Goal: Task Accomplishment & Management: Manage account settings

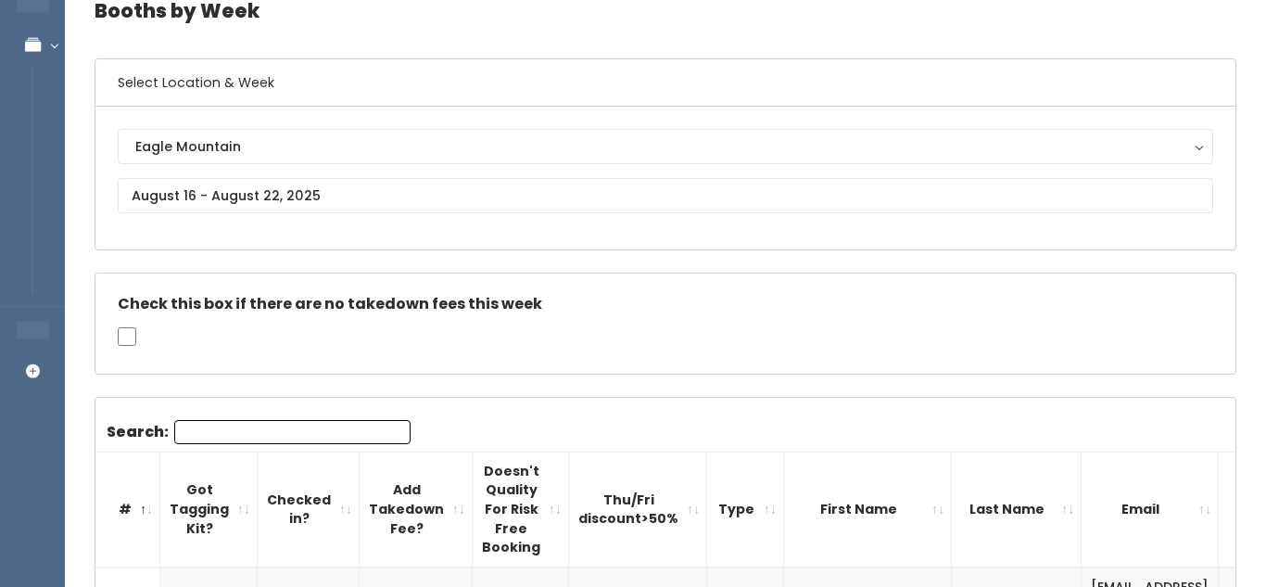
scroll to position [85, 0]
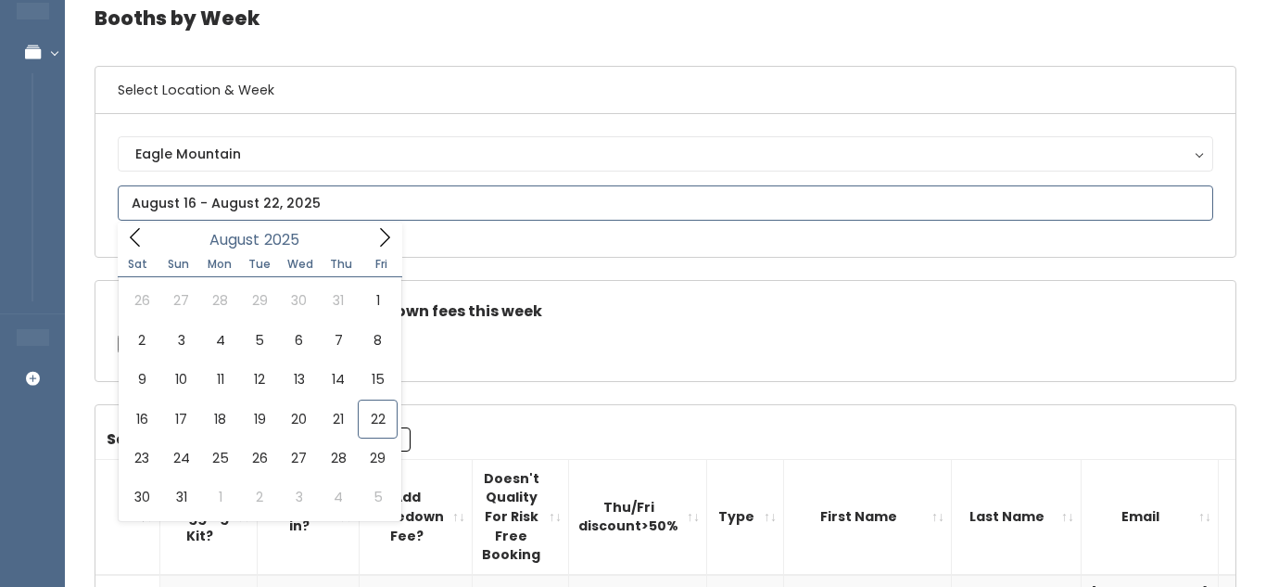
click at [431, 206] on input "text" at bounding box center [665, 202] width 1095 height 35
type input "[DATE] to [DATE]"
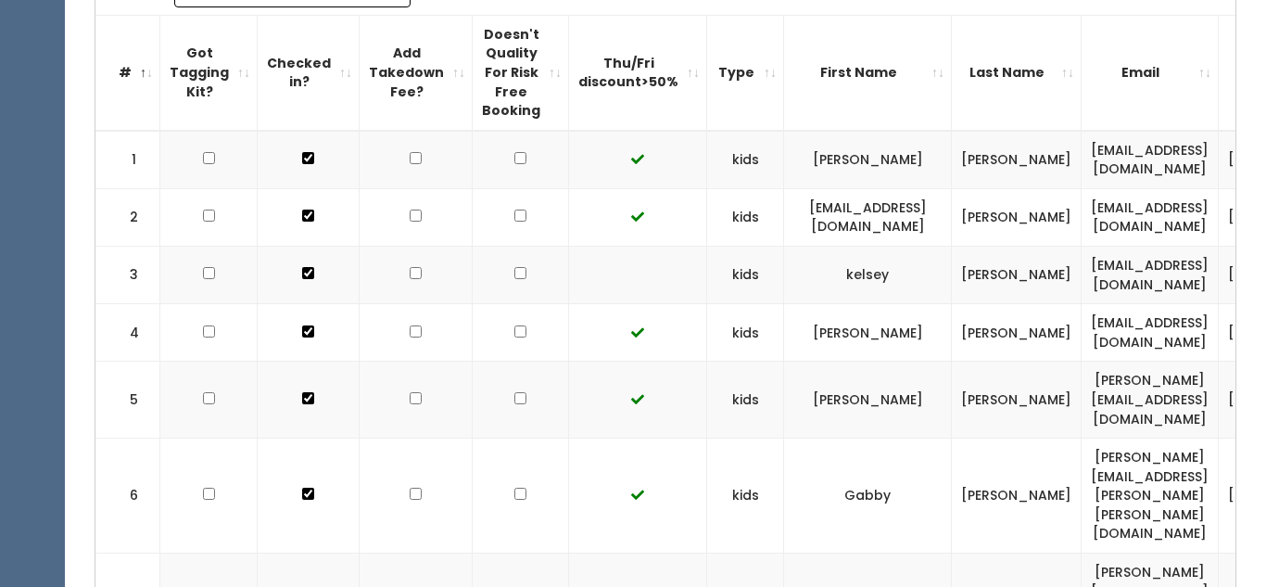
scroll to position [569, 0]
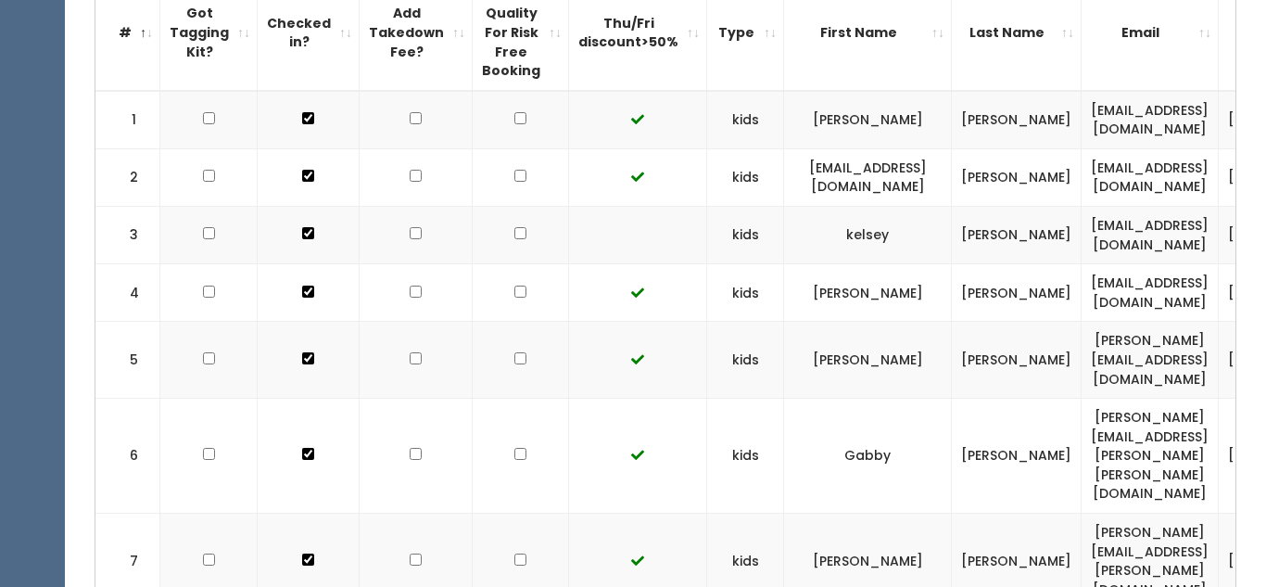
click at [514, 182] on input "checkbox" at bounding box center [520, 176] width 12 height 12
checkbox input "true"
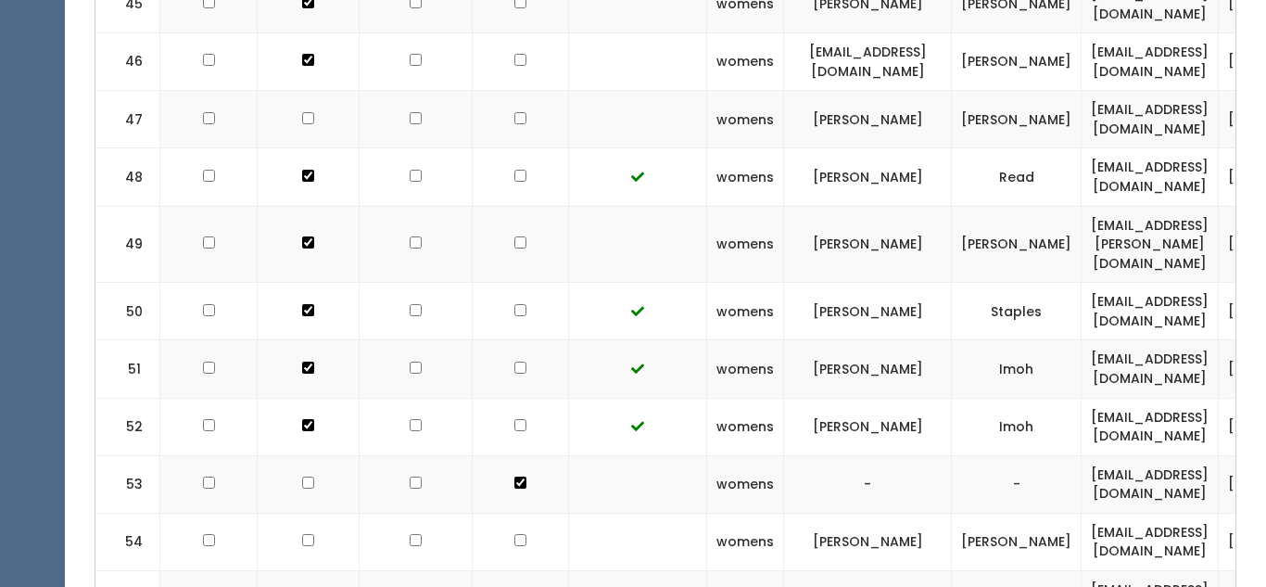
scroll to position [4245, 0]
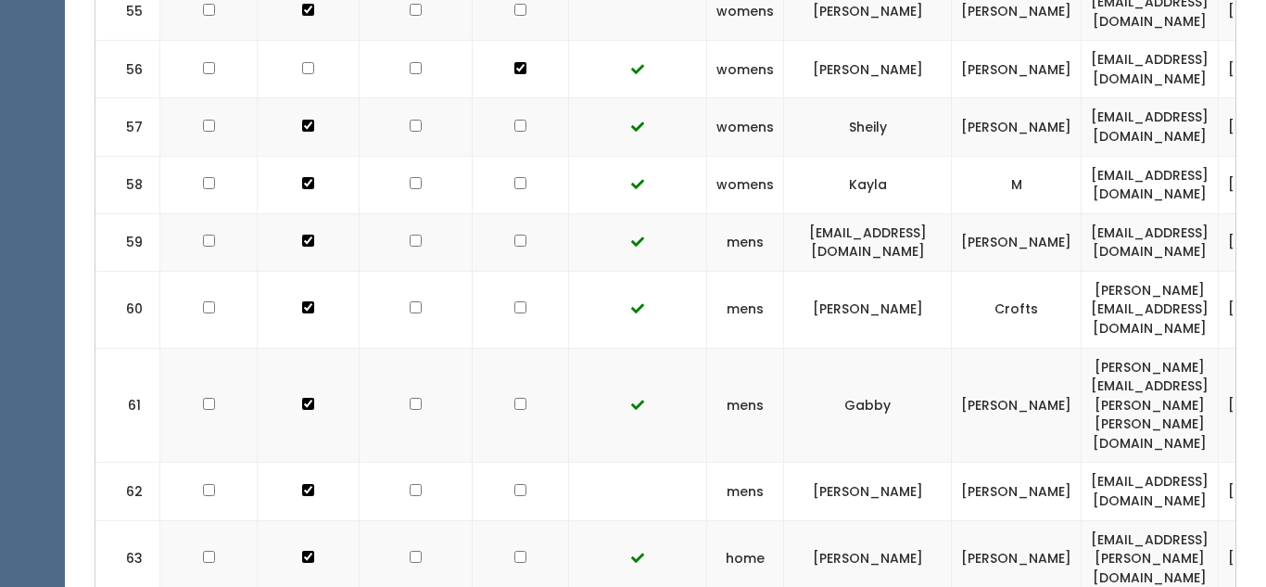
checkbox input "true"
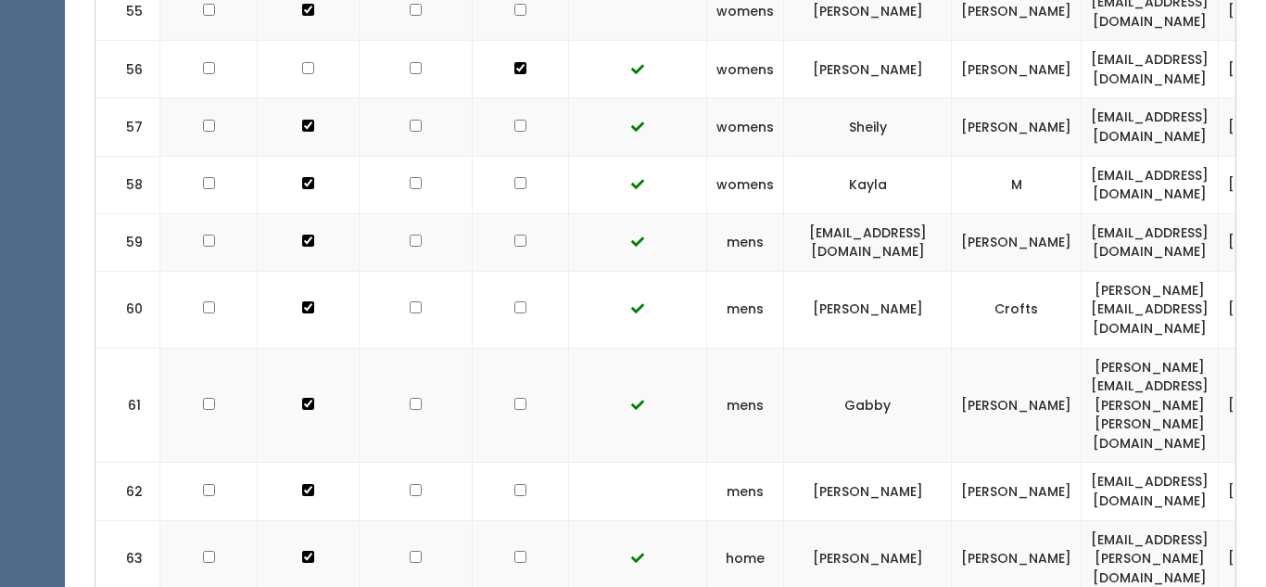
checkbox input "true"
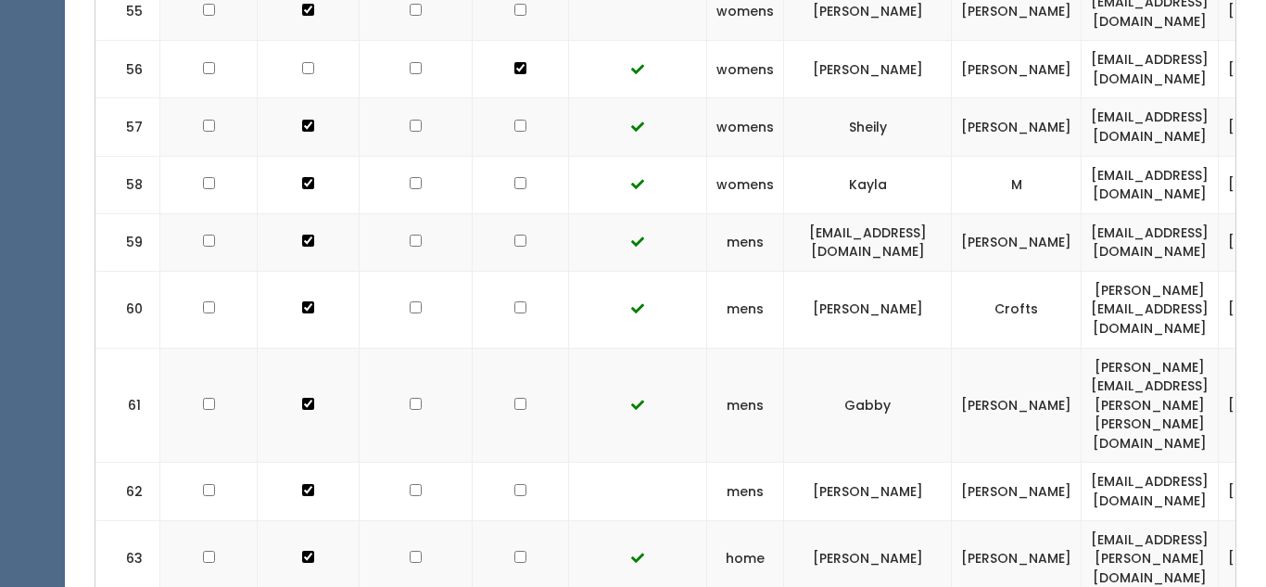
checkbox input "true"
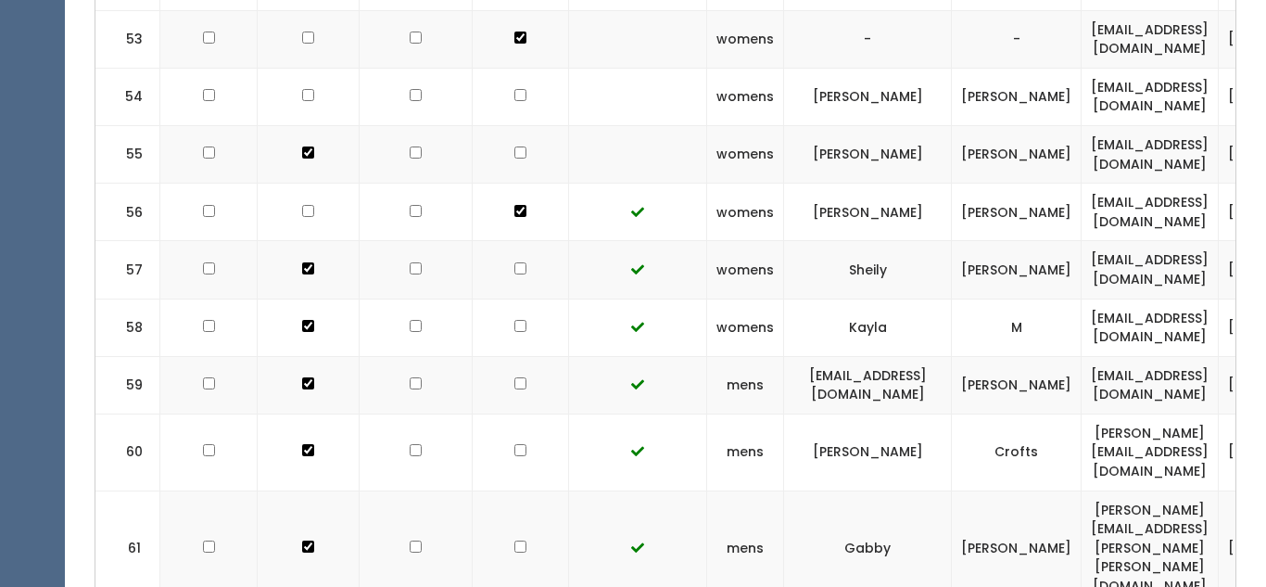
scroll to position [4101, 0]
checkbox input "true"
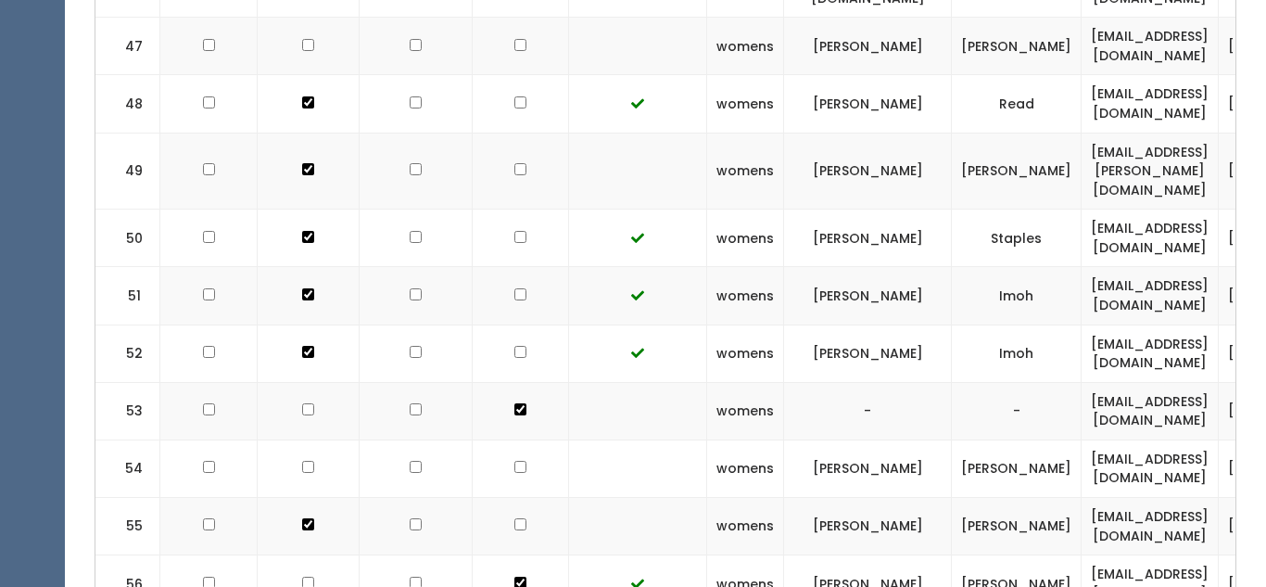
scroll to position [3727, 0]
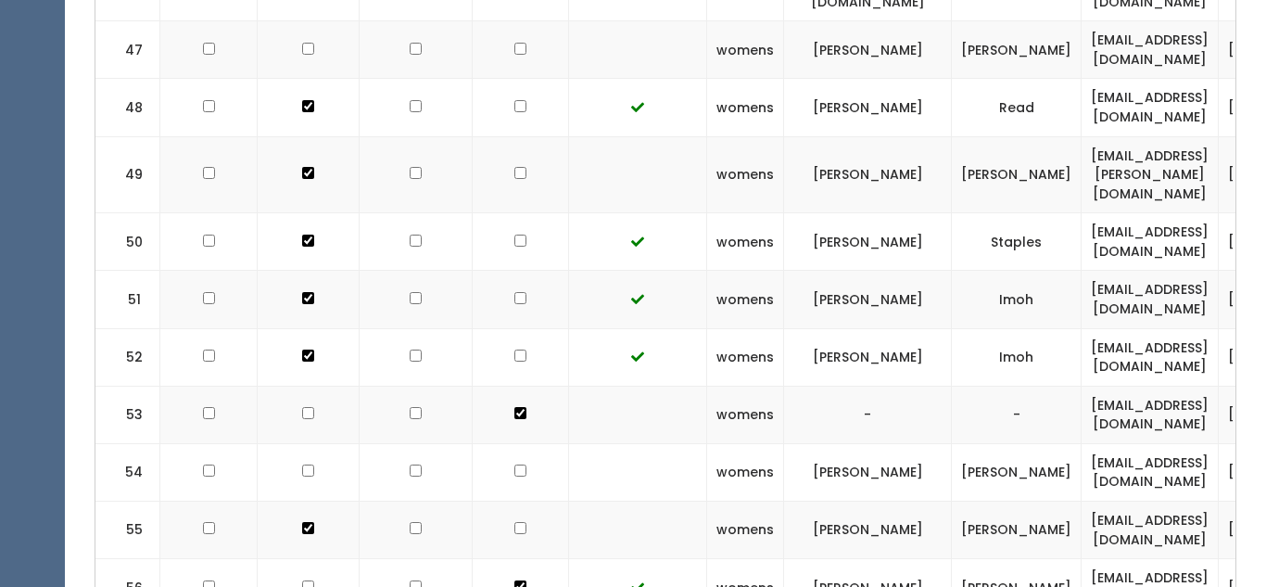
checkbox input "true"
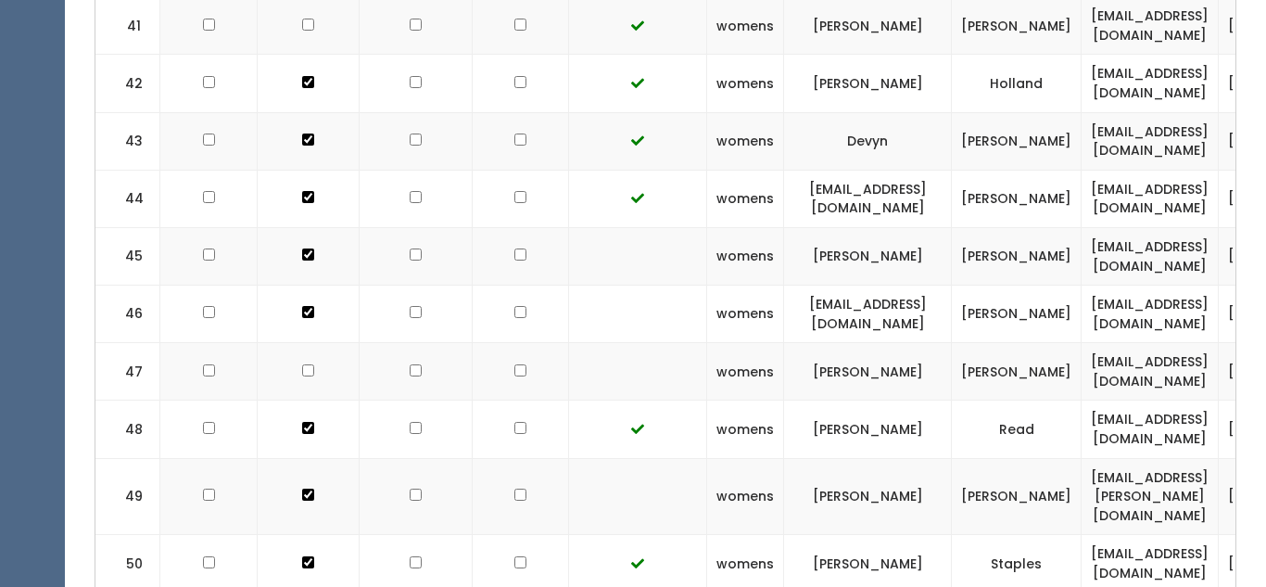
scroll to position [3391, 0]
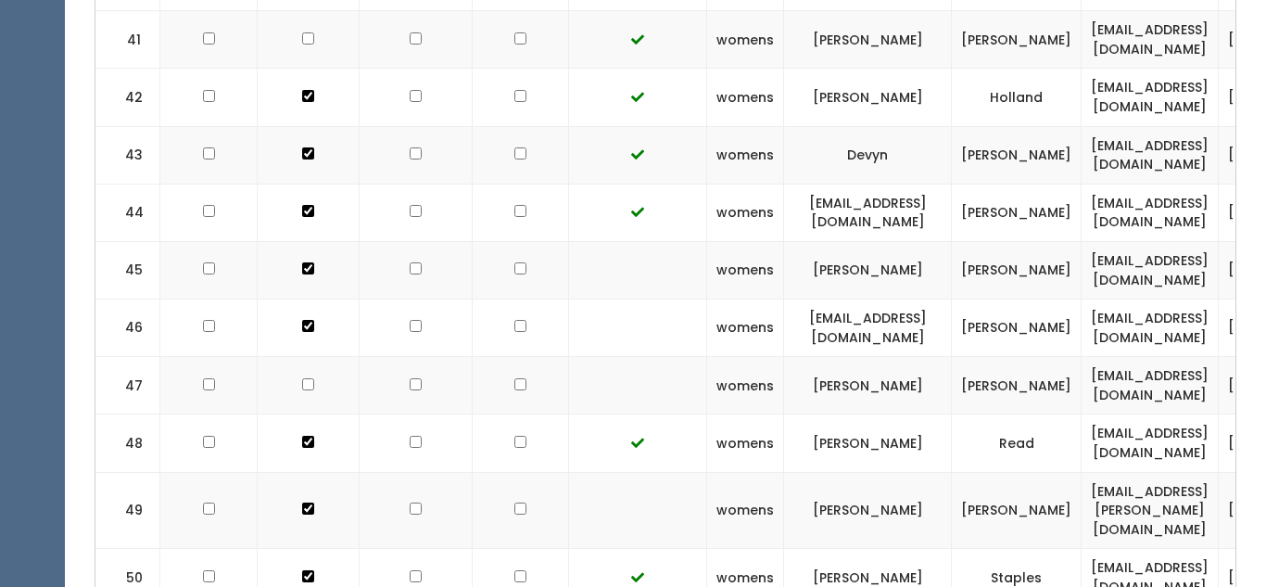
checkbox input "true"
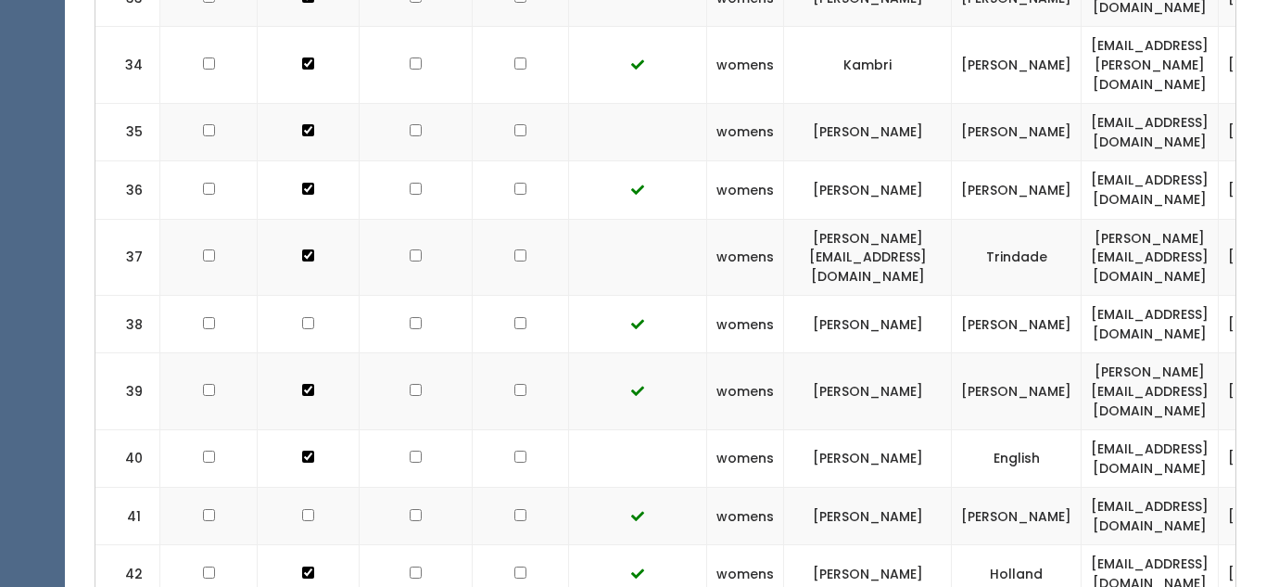
scroll to position [2914, 0]
checkbox input "true"
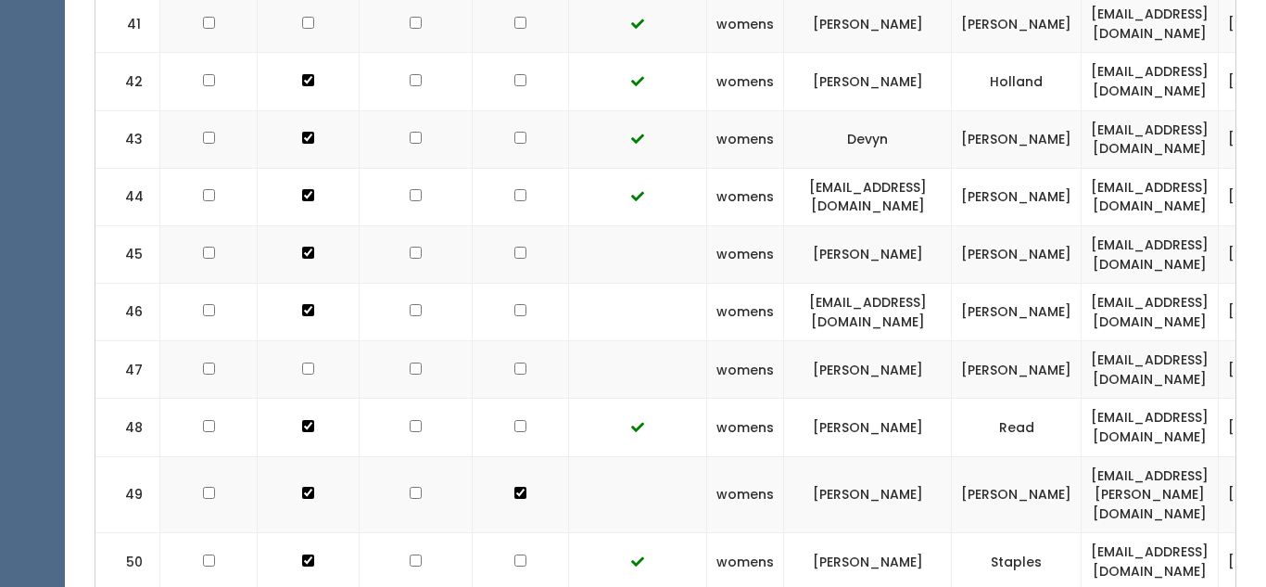
scroll to position [3419, 0]
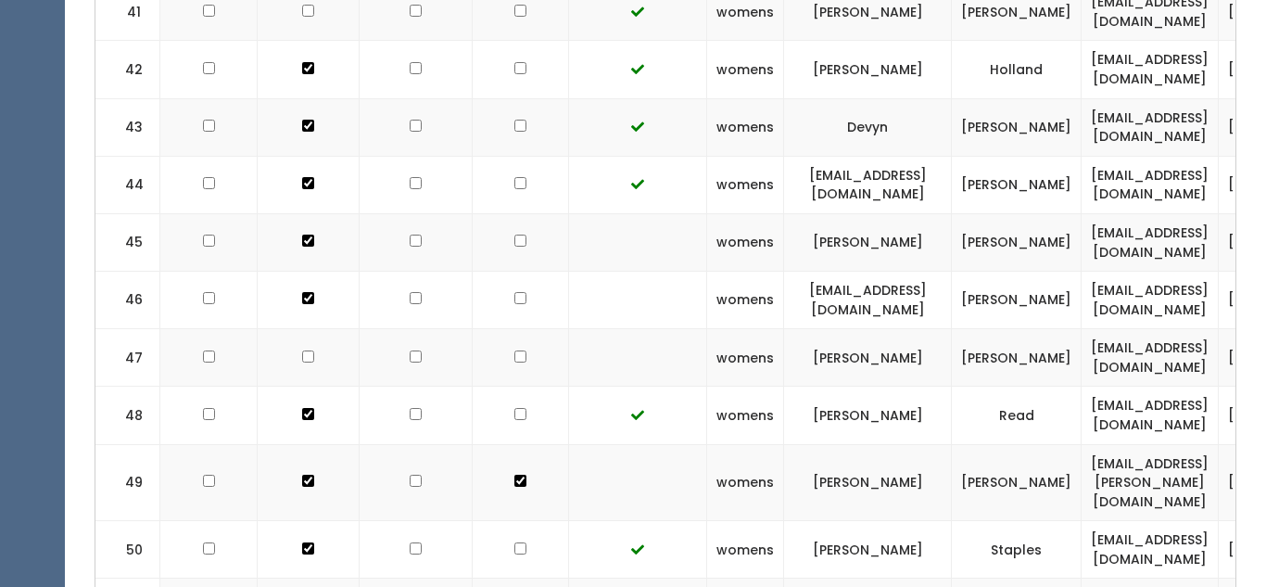
checkbox input "true"
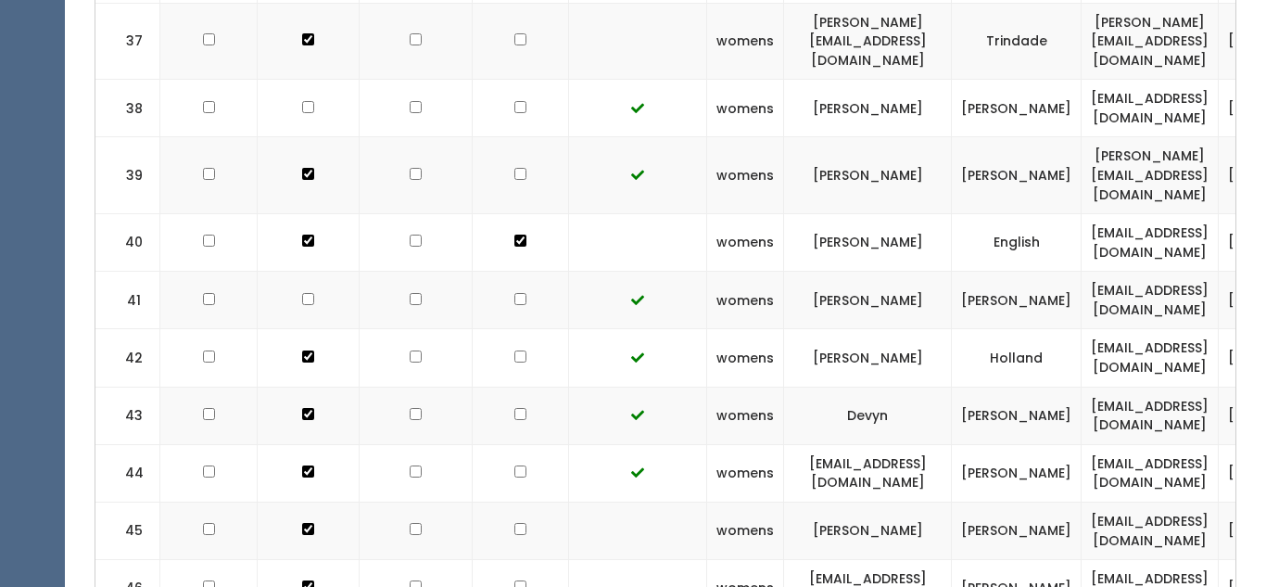
scroll to position [3126, 0]
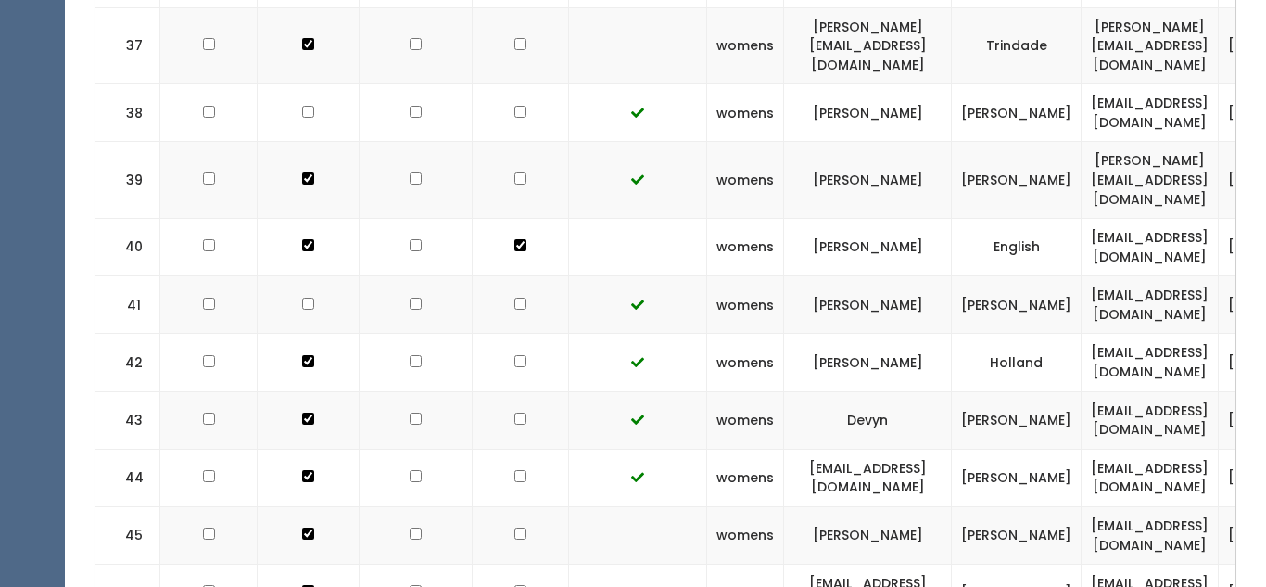
checkbox input "true"
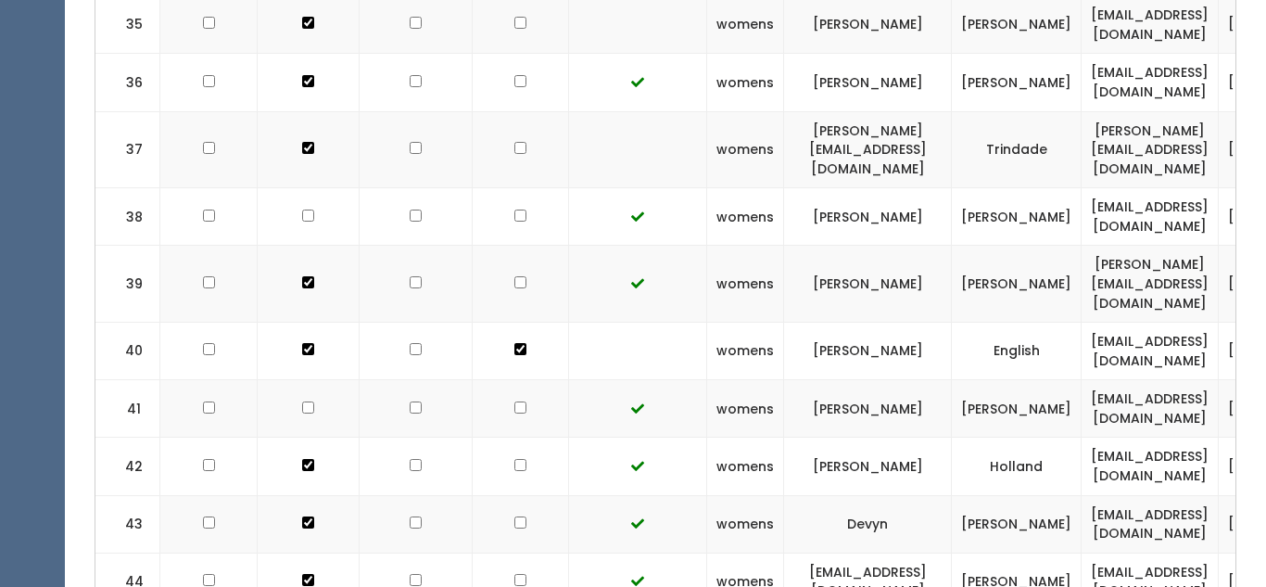
scroll to position [3017, 0]
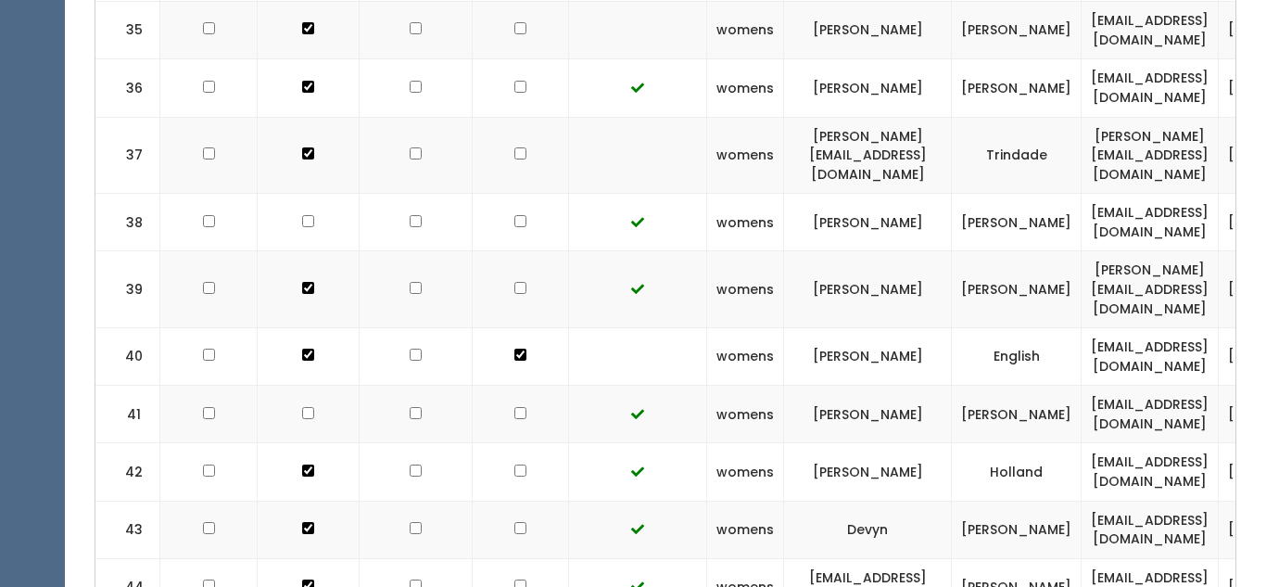
checkbox input "true"
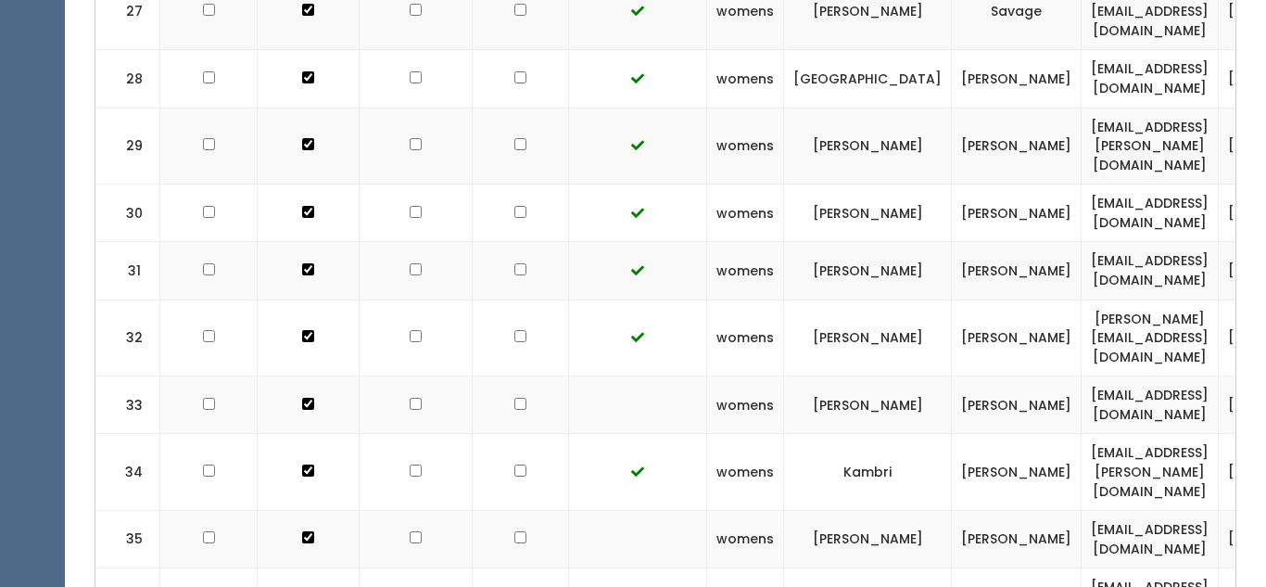
scroll to position [2505, 0]
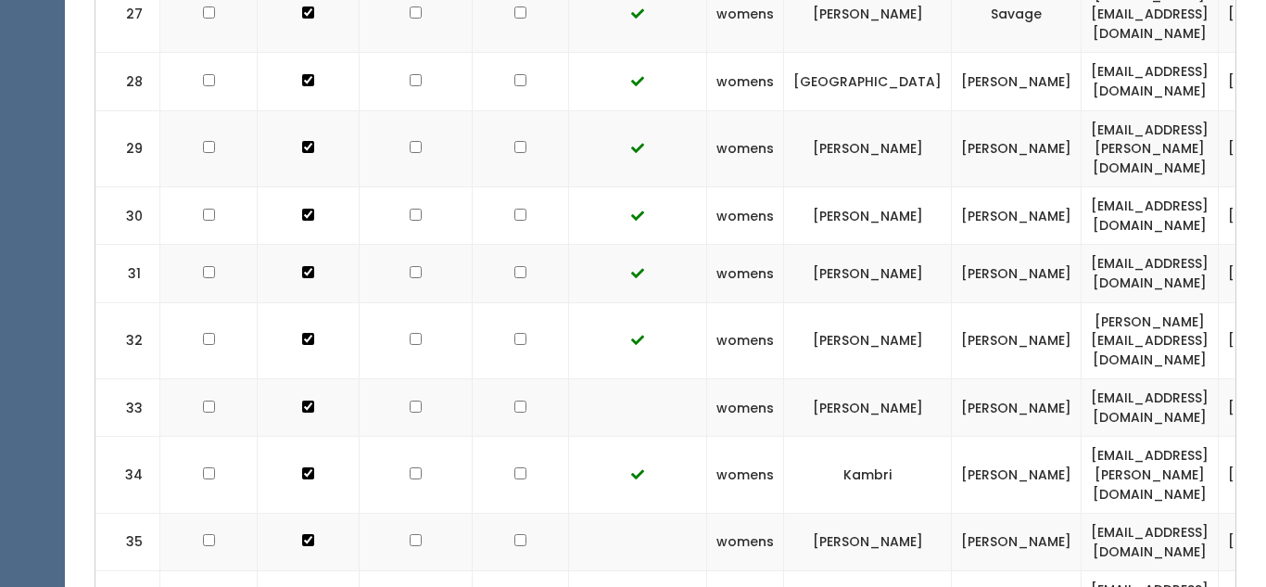
checkbox input "true"
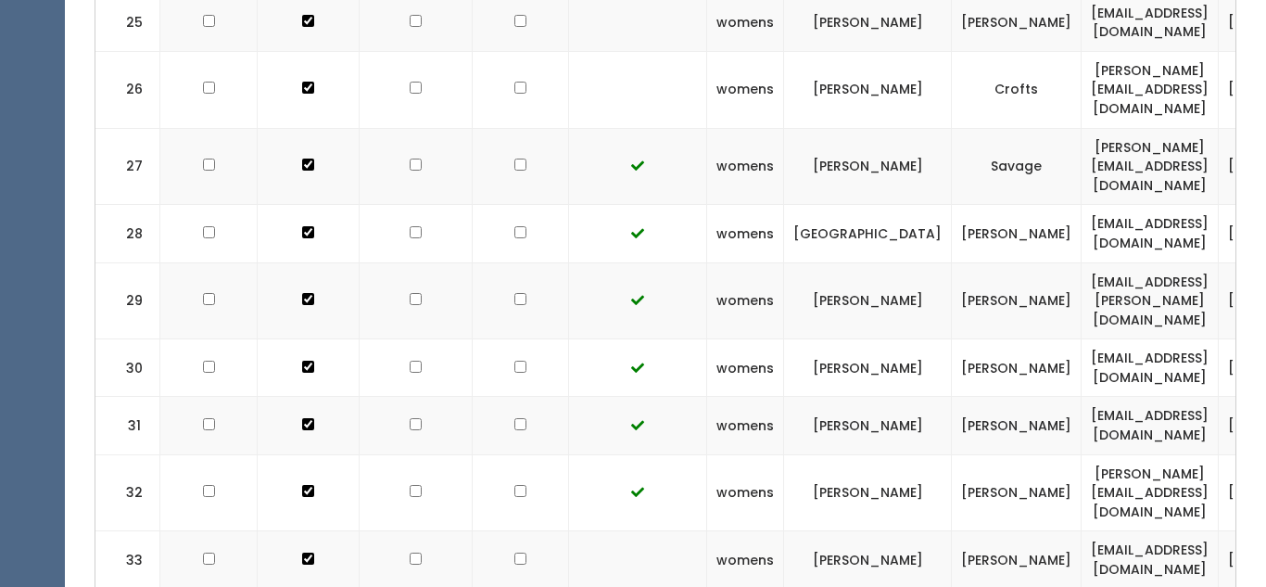
scroll to position [2353, 0]
checkbox input "true"
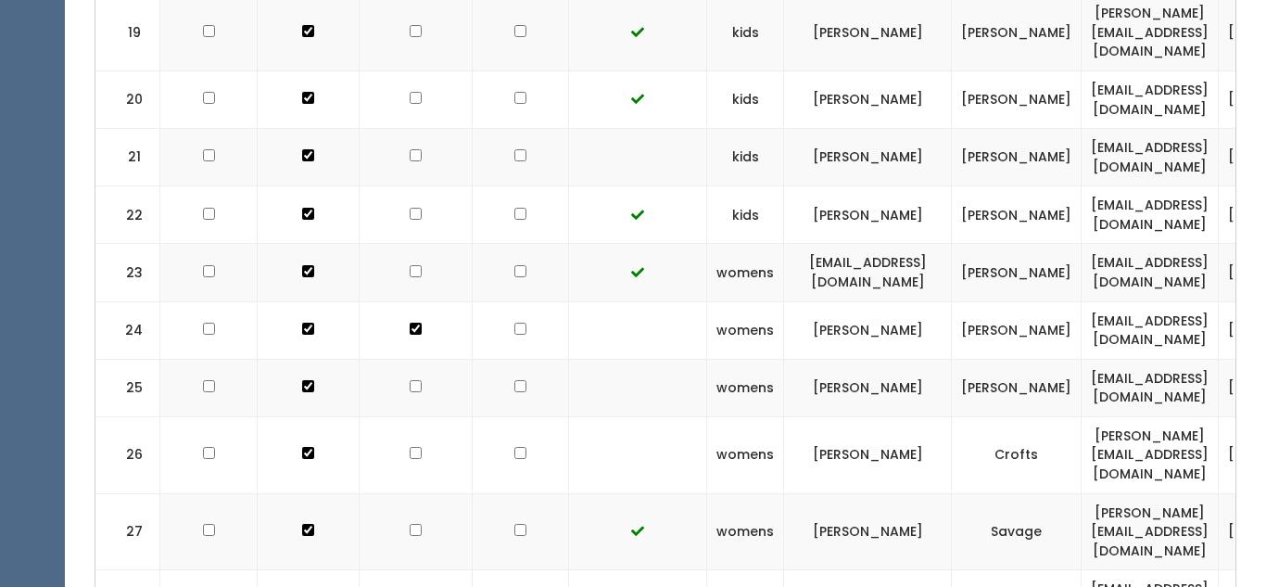
scroll to position [1974, 0]
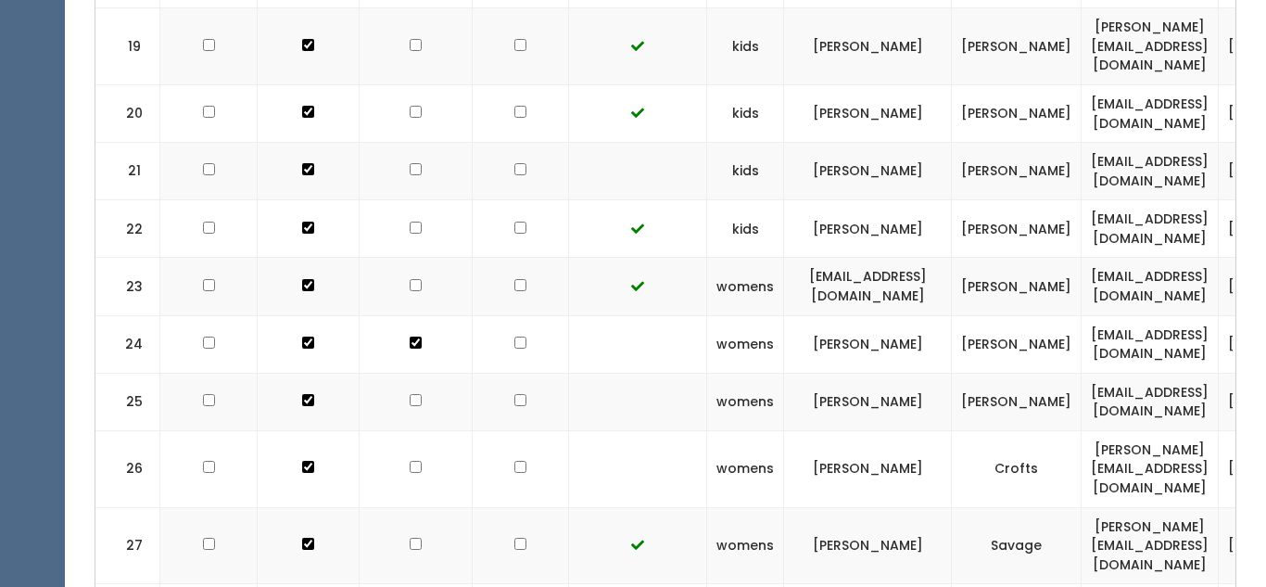
checkbox input "true"
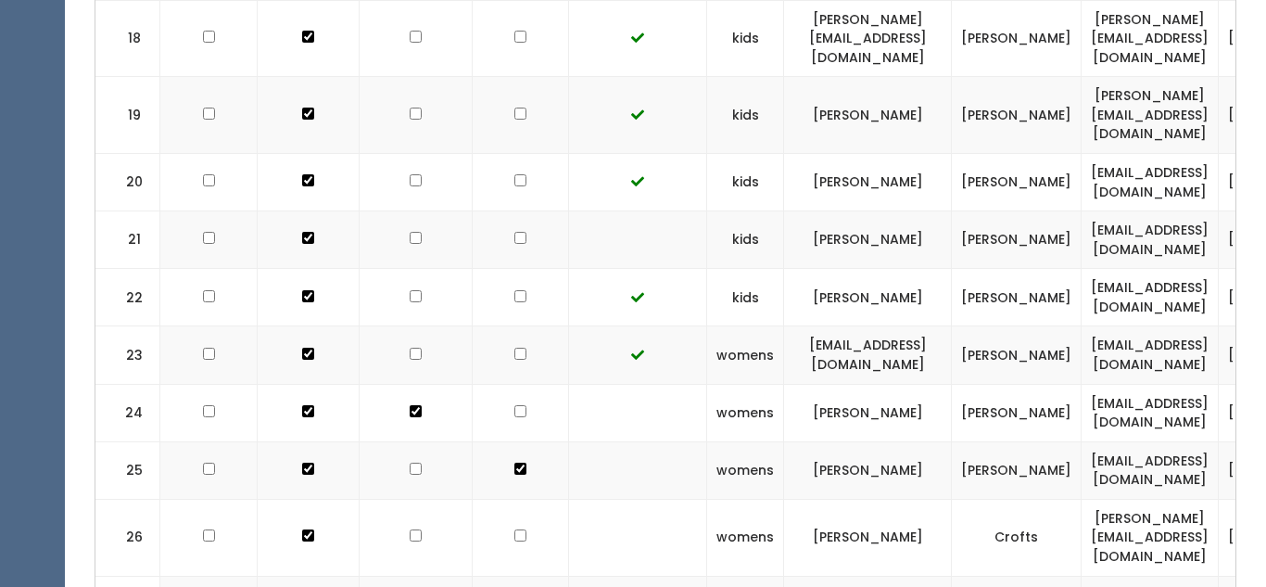
scroll to position [1902, 0]
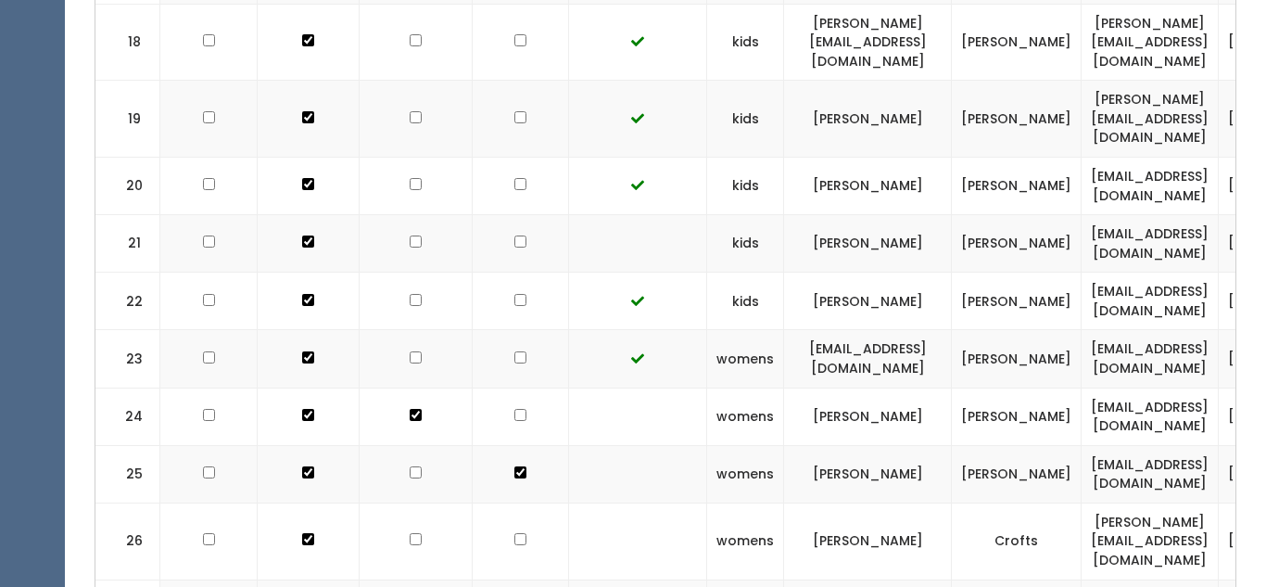
checkbox input "true"
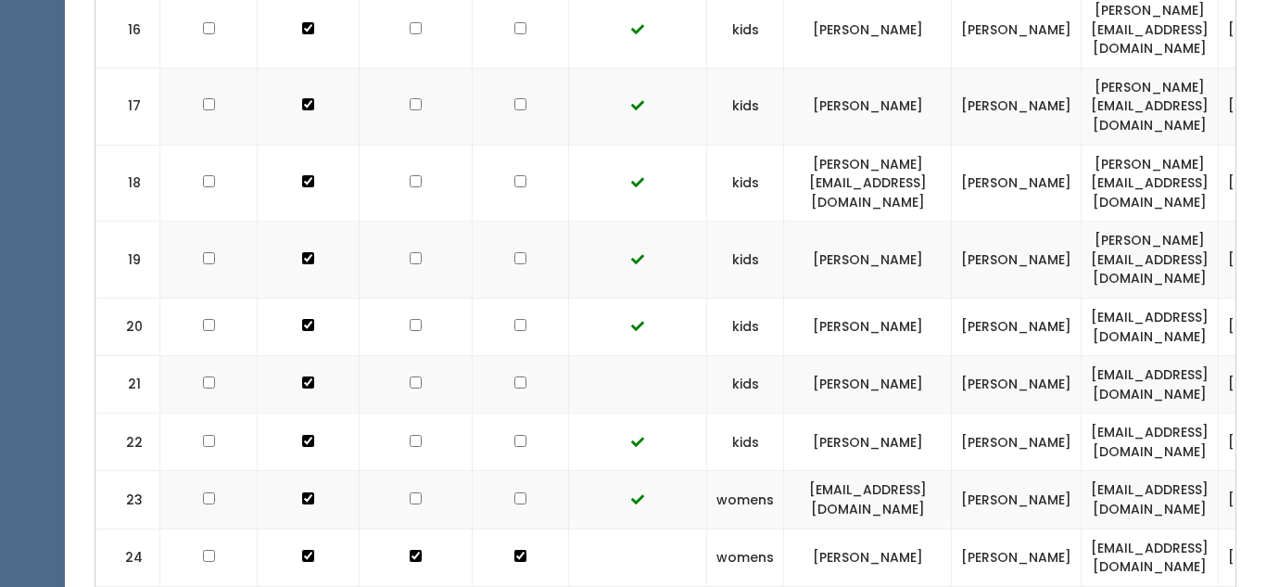
scroll to position [1759, 0]
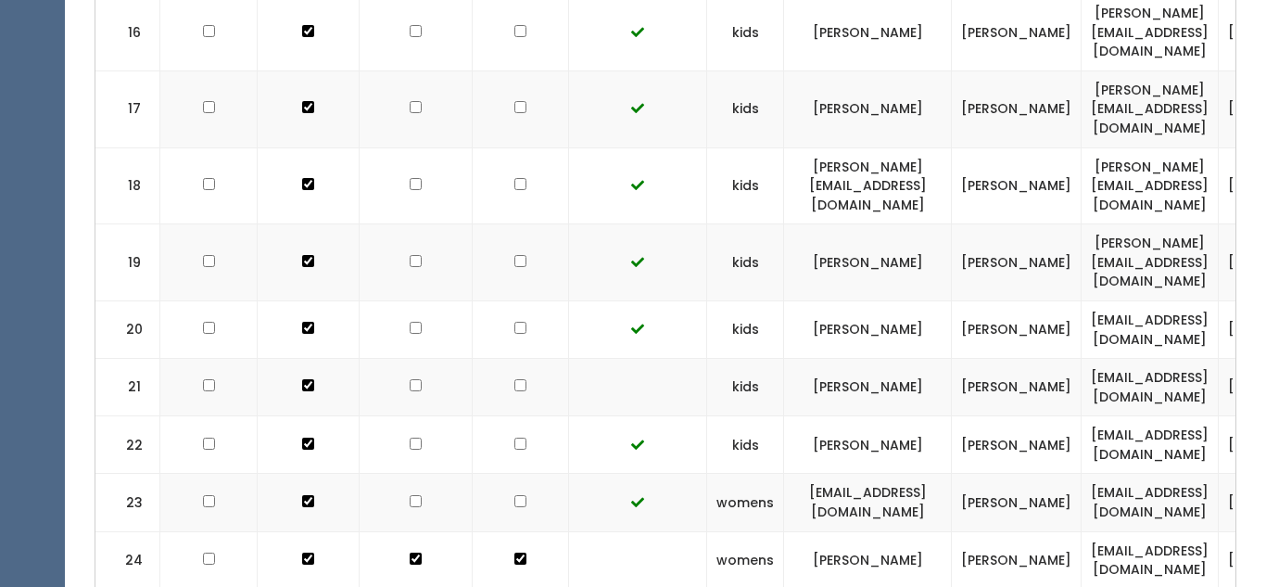
checkbox input "true"
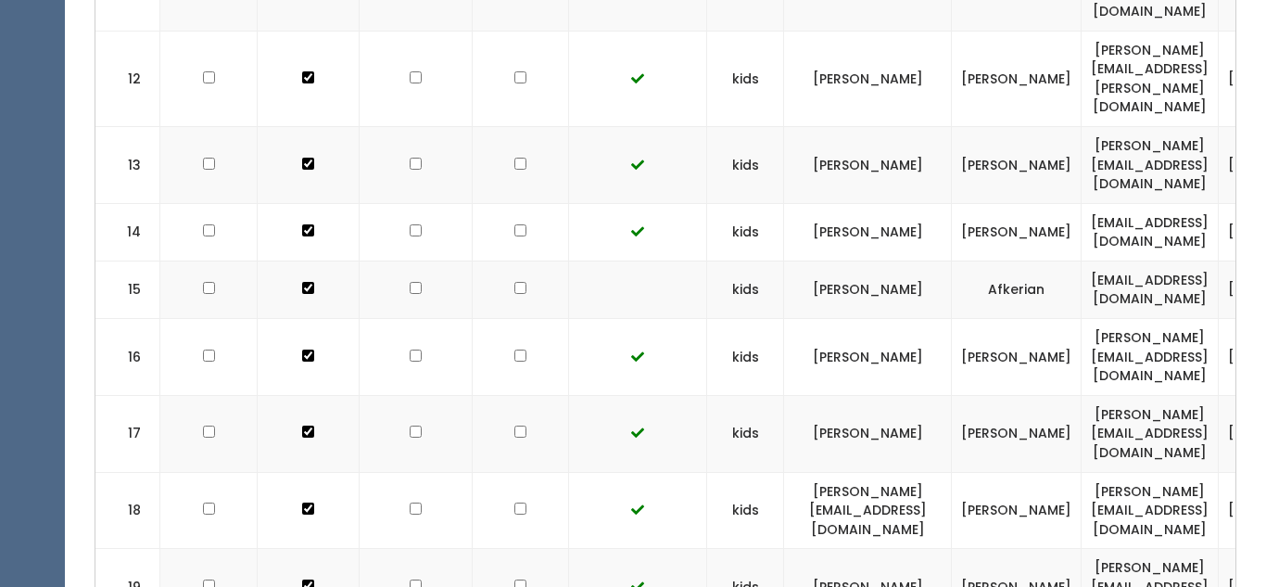
scroll to position [1432, 0]
checkbox input "true"
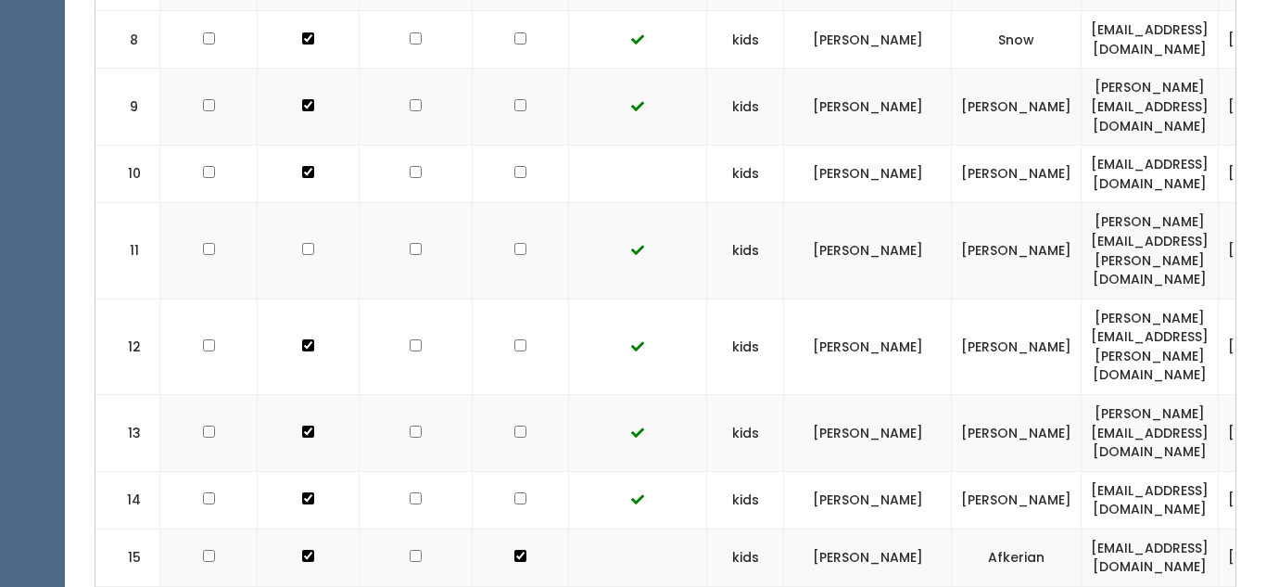
scroll to position [1161, 0]
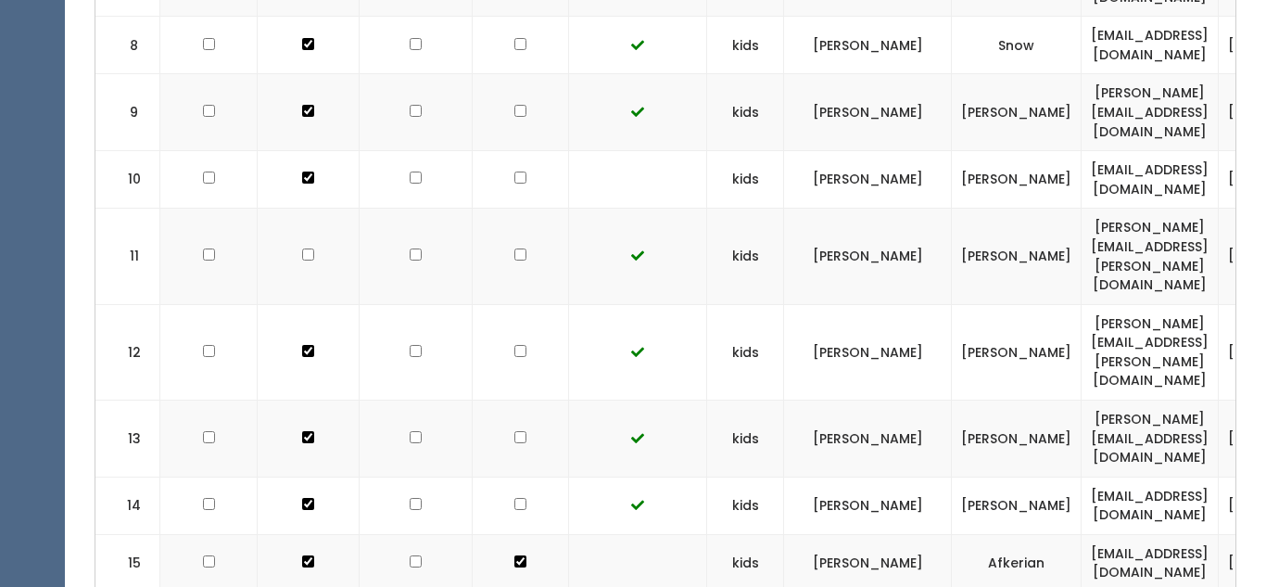
checkbox input "true"
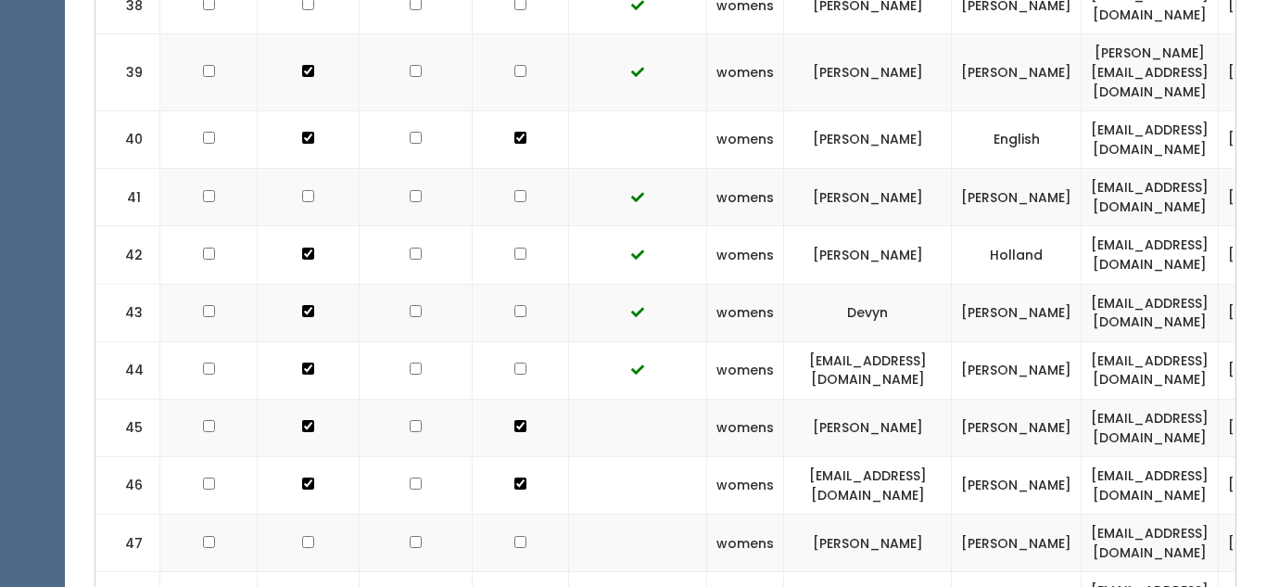
scroll to position [3230, 0]
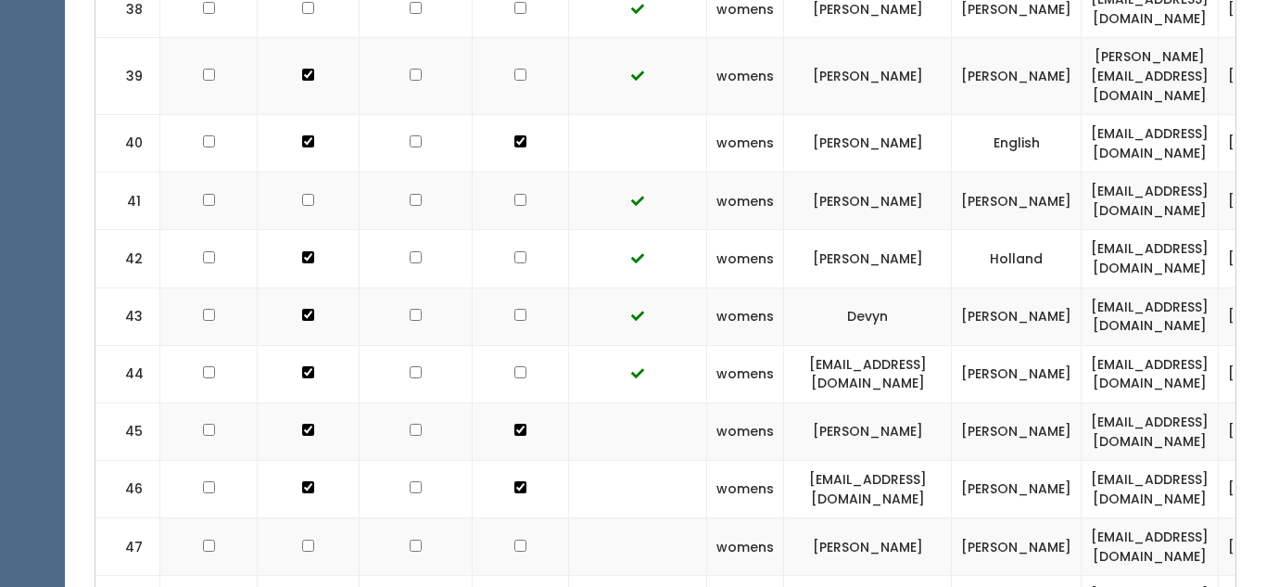
click at [504, 518] on td at bounding box center [521, 546] width 96 height 57
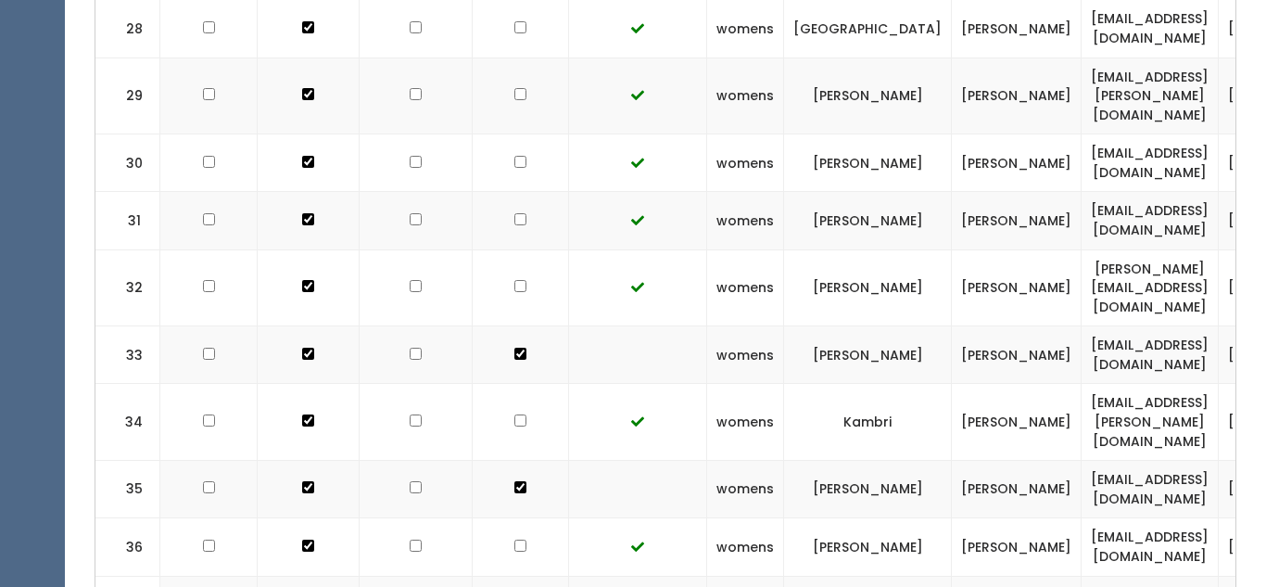
scroll to position [2559, 0]
checkbox input "true"
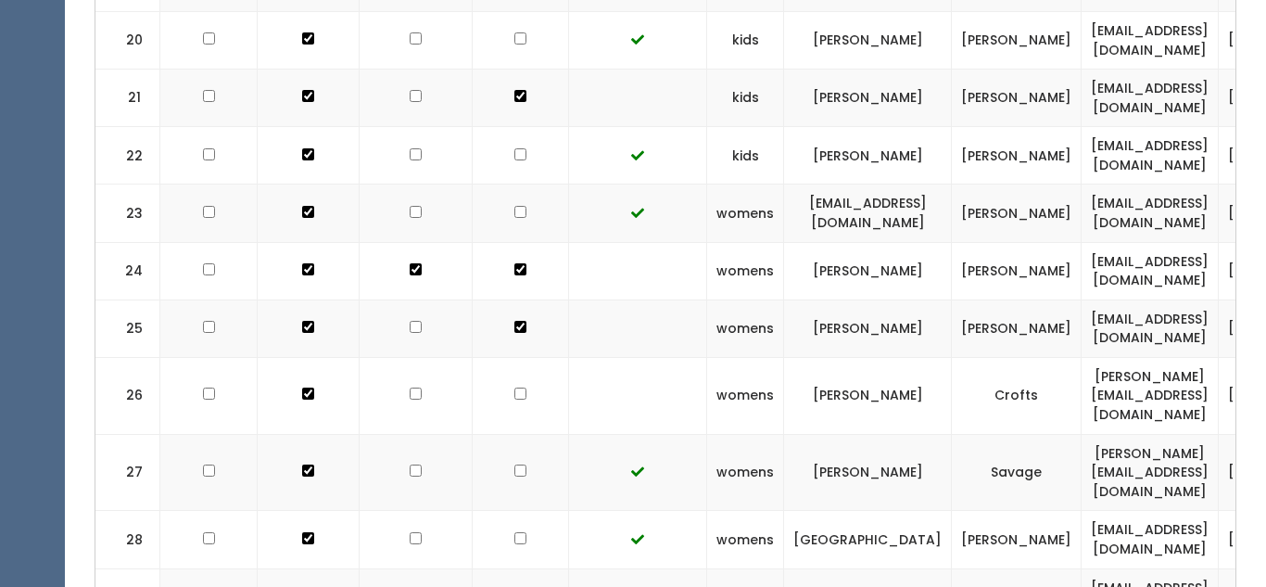
scroll to position [2040, 0]
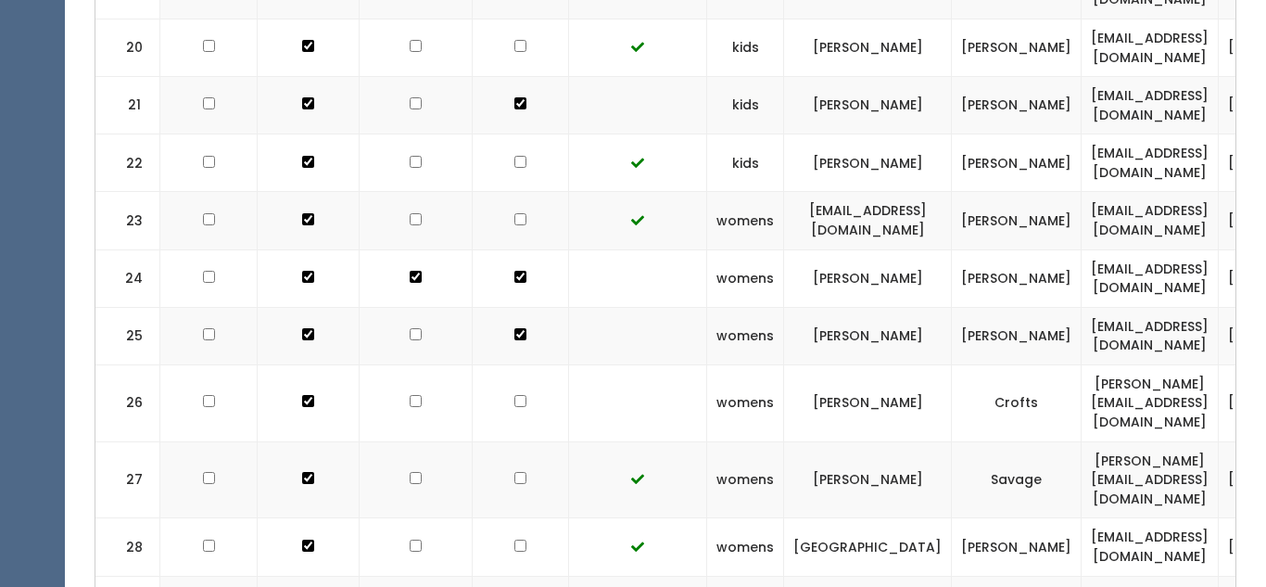
checkbox input "true"
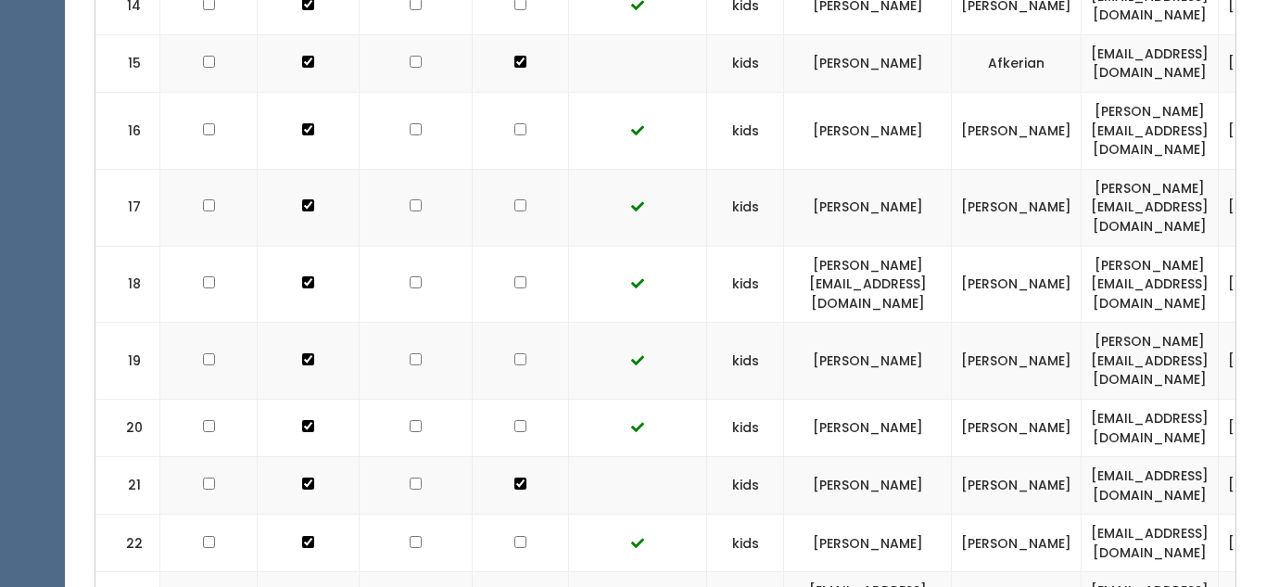
scroll to position [1659, 0]
checkbox input "false"
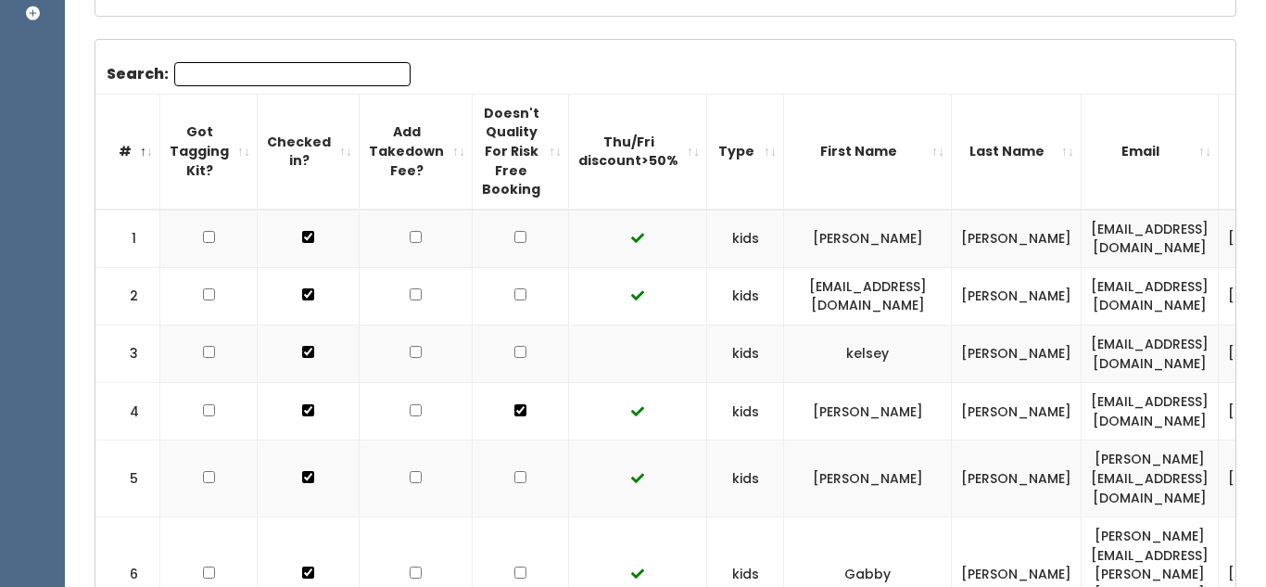
scroll to position [448, 0]
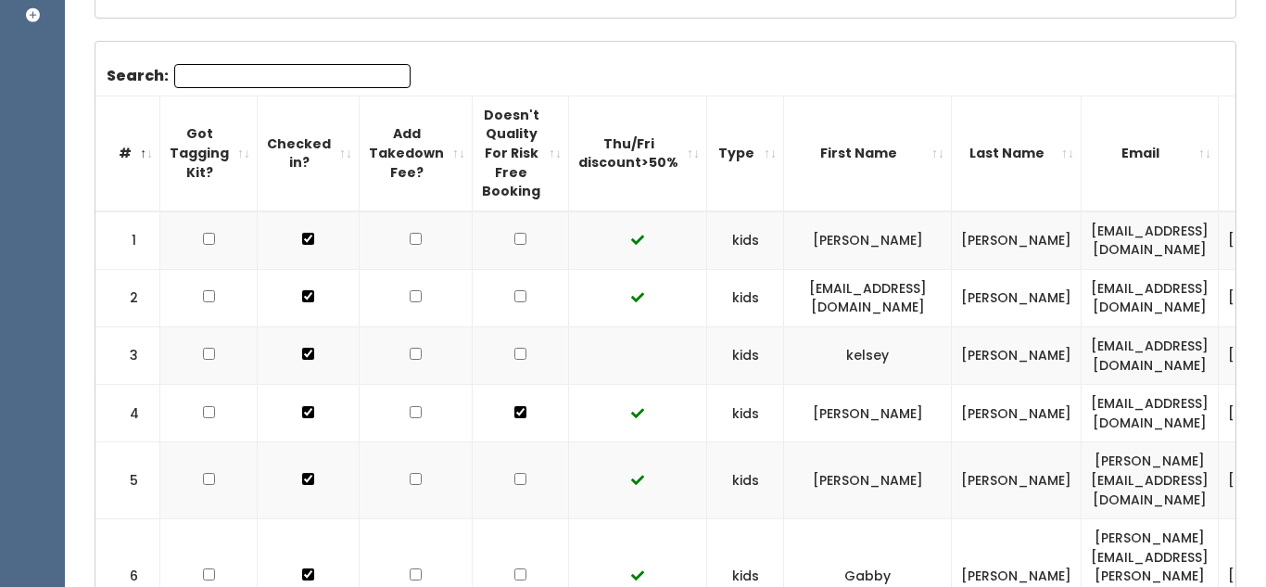
click at [514, 245] on input "checkbox" at bounding box center [520, 239] width 12 height 12
checkbox input "true"
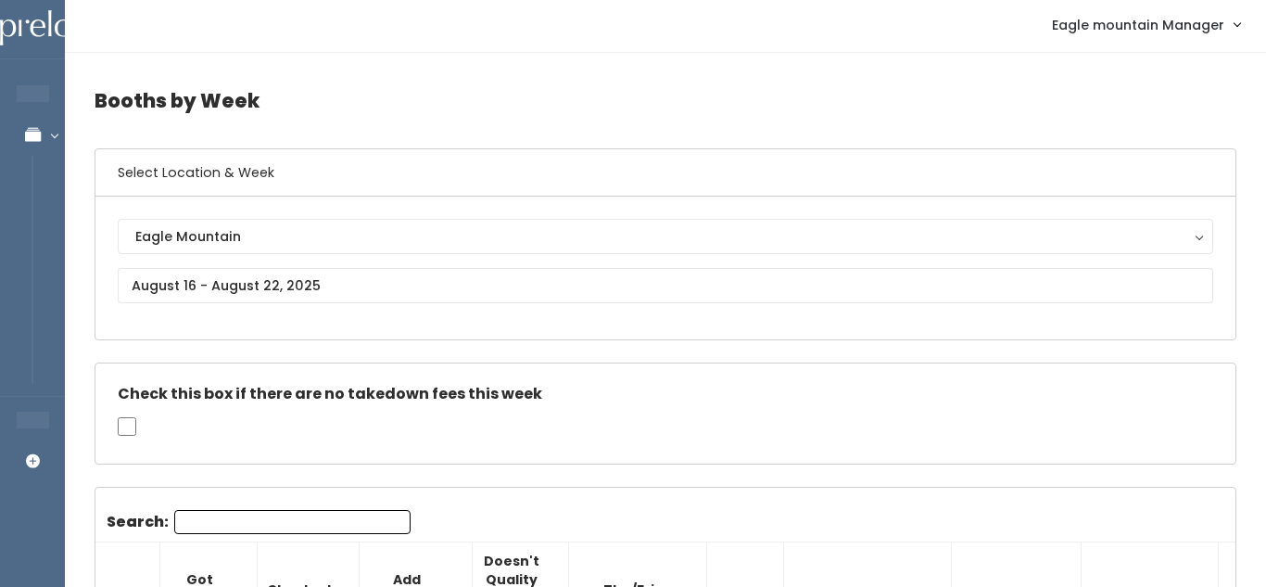
scroll to position [0, 0]
